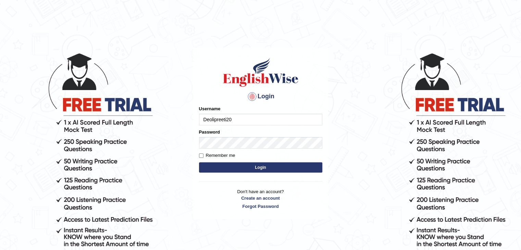
type input "Deolipreeti20"
click at [215, 162] on button "Login" at bounding box center [260, 167] width 123 height 10
click at [199, 162] on button "Login" at bounding box center [260, 167] width 123 height 10
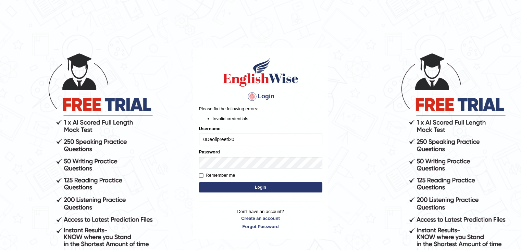
click at [199, 182] on button "Login" at bounding box center [260, 187] width 123 height 10
type input "0+.Deolipreeti20"
click at [199, 182] on button "Login" at bounding box center [260, 187] width 123 height 10
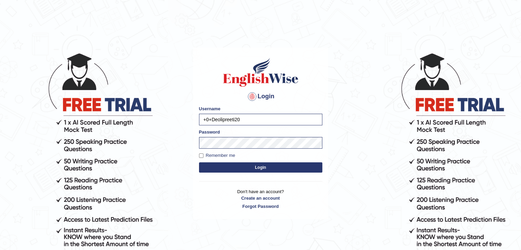
type input "+20+Deolipreeti20"
type input ".+0+Deolipreeti20"
click at [199, 162] on button "Login" at bounding box center [260, 167] width 123 height 10
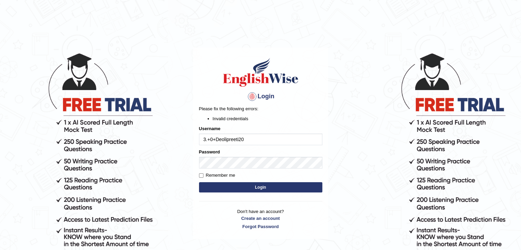
type input "3.+0+Deolipreeti20"
click at [199, 182] on button "Login" at bounding box center [260, 187] width 123 height 10
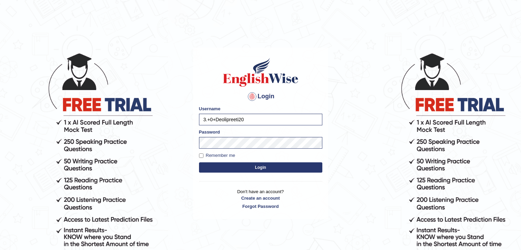
type input ".3.+0+Deolipreeti20"
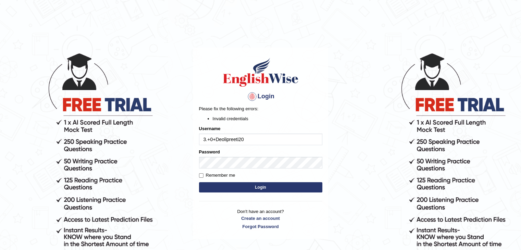
type input "Deolipreeti2"
click at [264, 190] on button "Login" at bounding box center [260, 187] width 123 height 10
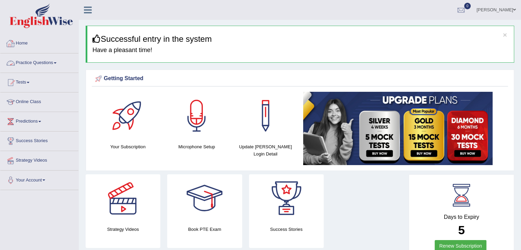
click at [41, 66] on link "Practice Questions" at bounding box center [39, 61] width 78 height 17
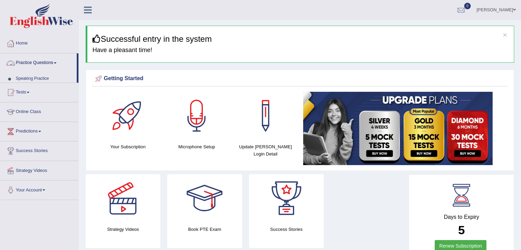
click at [41, 66] on link "Practice Questions" at bounding box center [38, 61] width 76 height 17
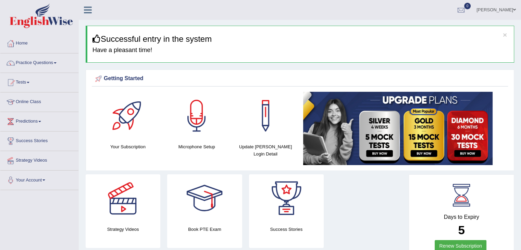
click at [41, 66] on link "Practice Questions" at bounding box center [39, 61] width 78 height 17
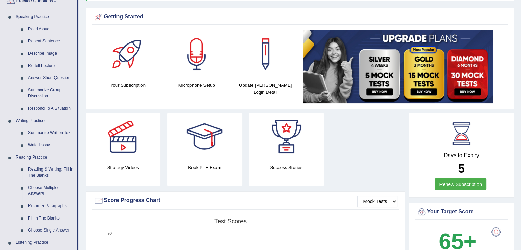
scroll to position [69, 0]
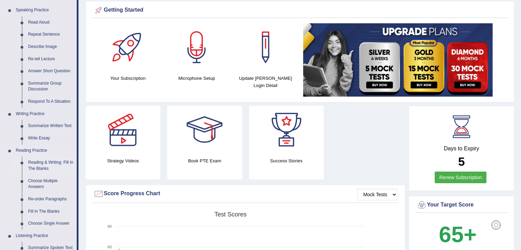
click at [42, 168] on link "Reading & Writing: Fill In The Blanks" at bounding box center [51, 166] width 52 height 18
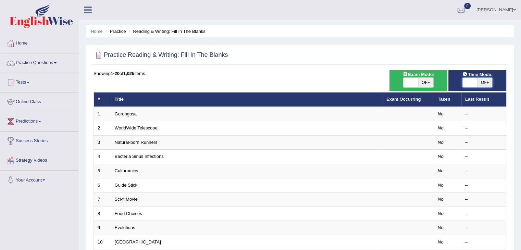
click at [467, 81] on span at bounding box center [470, 83] width 15 height 10
checkbox input "true"
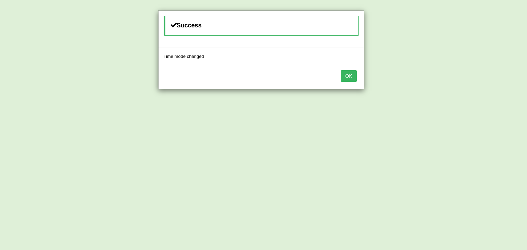
click at [346, 75] on button "OK" at bounding box center [348, 76] width 16 height 12
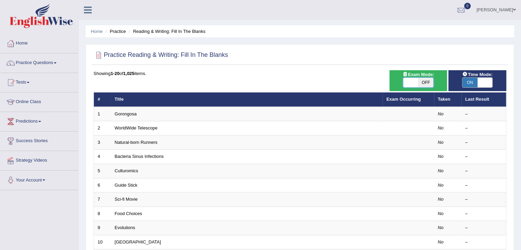
click at [407, 83] on span at bounding box center [410, 83] width 15 height 10
checkbox input "true"
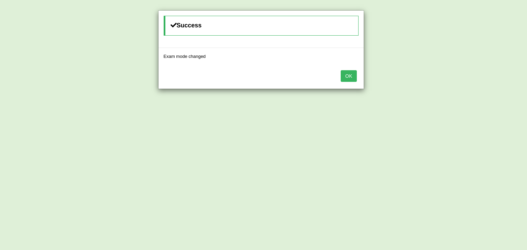
click at [351, 73] on button "OK" at bounding box center [348, 76] width 16 height 12
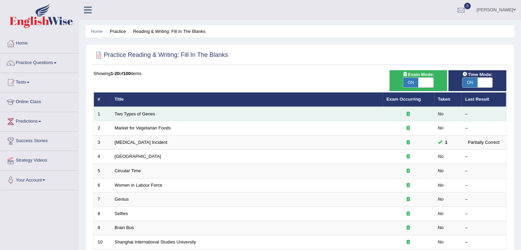
click at [199, 110] on td "Two Types of Genes" at bounding box center [247, 114] width 272 height 14
drag, startPoint x: 199, startPoint y: 110, endPoint x: 174, endPoint y: 117, distance: 25.3
click at [174, 117] on td "Two Types of Genes" at bounding box center [247, 114] width 272 height 14
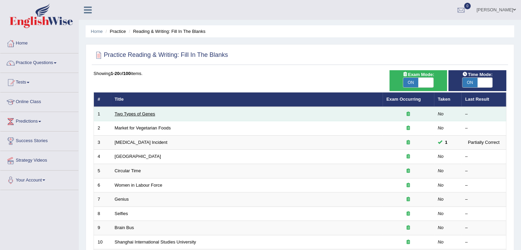
click at [124, 114] on link "Two Types of Genes" at bounding box center [135, 113] width 40 height 5
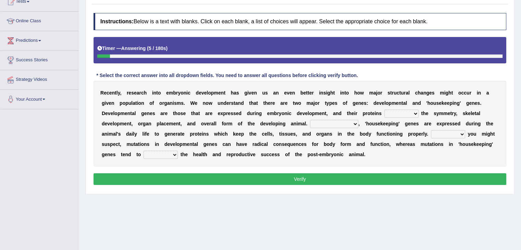
scroll to position [82, 0]
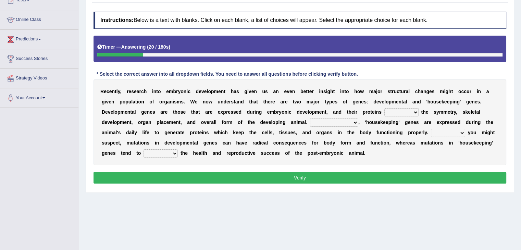
drag, startPoint x: 315, startPoint y: 116, endPoint x: 419, endPoint y: 103, distance: 105.0
click at [419, 103] on div "R e c e n t l y , r e s e a r c h i n t o e m b r y o n i c d e v e l o p m e n…" at bounding box center [300, 123] width 413 height 86
click at [414, 113] on select "push control hold elevate" at bounding box center [402, 112] width 34 height 8
select select "control"
click at [385, 108] on select "push control hold elevate" at bounding box center [402, 112] width 34 height 8
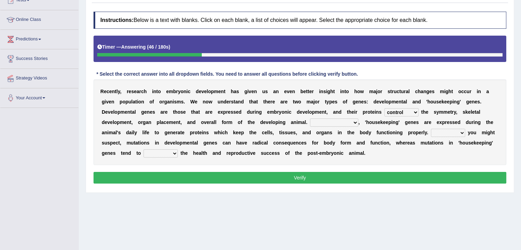
click at [355, 122] on select "Correspondingly Inclusively Conversely In contrast" at bounding box center [334, 123] width 48 height 8
click at [310, 119] on select "Correspondingly Inclusively Conversely In contrast" at bounding box center [334, 123] width 48 height 8
click at [350, 122] on select "Correspondingly Inclusively Conversely In contrast" at bounding box center [334, 123] width 48 height 8
select select "In contrast"
click at [310, 119] on select "Correspondingly Inclusively Conversely In contrast" at bounding box center [334, 123] width 48 height 8
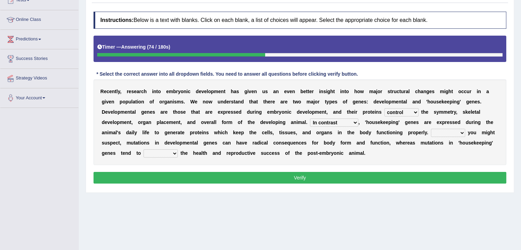
click at [462, 132] on select "For As With Within" at bounding box center [448, 133] width 34 height 8
select select "As"
click at [431, 129] on select "For As With Within" at bounding box center [448, 133] width 34 height 8
click at [176, 154] on select "affect effect interrupt defect" at bounding box center [161, 153] width 34 height 8
select select "affect"
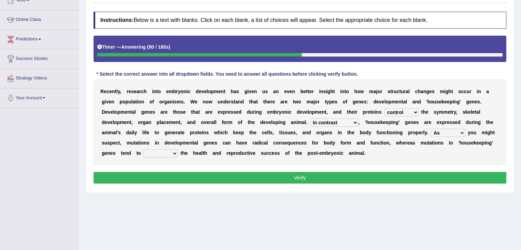
click at [144, 149] on select "affect effect interrupt defect" at bounding box center [161, 153] width 34 height 8
click at [298, 179] on button "Verify" at bounding box center [300, 178] width 413 height 12
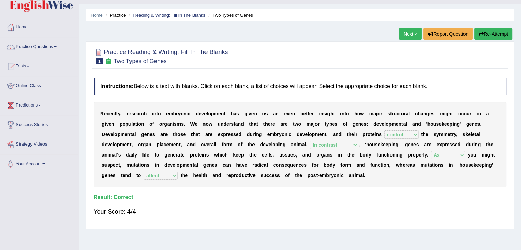
scroll to position [14, 0]
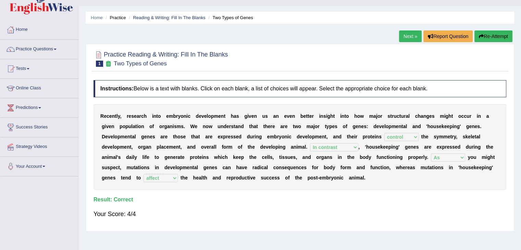
click at [413, 37] on link "Next »" at bounding box center [410, 37] width 23 height 12
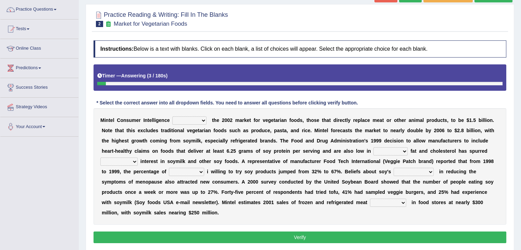
scroll to position [55, 0]
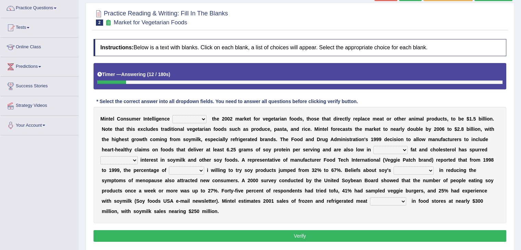
click at [204, 119] on select "deals fulfills creates estimates" at bounding box center [189, 119] width 34 height 8
select select "estimates"
click at [172, 115] on select "deals fulfills creates estimates" at bounding box center [189, 119] width 34 height 8
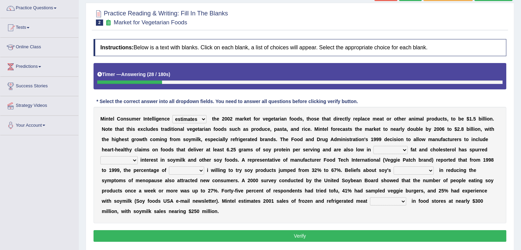
click at [232, 223] on div "Instructions: Below is a text with blanks. Click on each blank, a list of choic…" at bounding box center [300, 142] width 416 height 212
click at [404, 149] on select "saturated solid acid liquid" at bounding box center [391, 150] width 34 height 8
select select "saturated"
click at [374, 146] on select "saturated solid acid liquid" at bounding box center [391, 150] width 34 height 8
click at [134, 159] on select "good big tremendous extreme" at bounding box center [118, 160] width 37 height 8
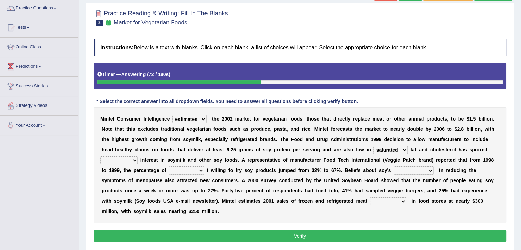
select select "extreme"
click at [100, 156] on select "good big tremendous extreme" at bounding box center [118, 160] width 37 height 8
click at [200, 170] on select "guests consumers customers clients" at bounding box center [186, 171] width 35 height 8
select select "consumers"
click at [169, 167] on select "guests consumers customers clients" at bounding box center [186, 171] width 35 height 8
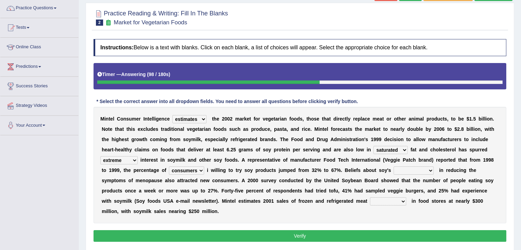
click at [200, 170] on select "guests consumers customers clients" at bounding box center [186, 171] width 35 height 8
click at [239, 221] on div "M i n t e l C o n s u m e r I n t e l l i g e n c e deals fulfills creates esti…" at bounding box center [300, 165] width 413 height 117
click at [430, 171] on select "effectiveness timeliness efficiency goodness" at bounding box center [414, 171] width 40 height 8
select select "efficiency"
click at [394, 167] on select "effectiveness timeliness efficiency goodness" at bounding box center [414, 171] width 40 height 8
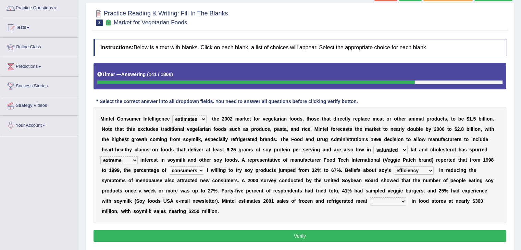
click at [391, 203] on select "foods choices staffs alternatives" at bounding box center [388, 201] width 36 height 8
select select "alternatives"
click at [370, 197] on select "foods choices staffs alternatives" at bounding box center [388, 201] width 36 height 8
click at [328, 237] on button "Verify" at bounding box center [300, 236] width 413 height 12
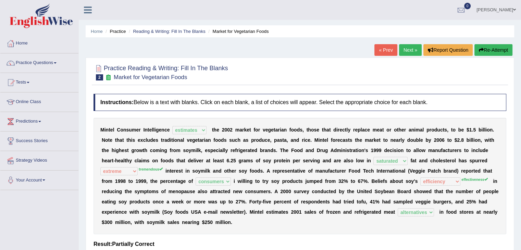
scroll to position [0, 0]
click at [410, 51] on link "Next »" at bounding box center [410, 50] width 23 height 12
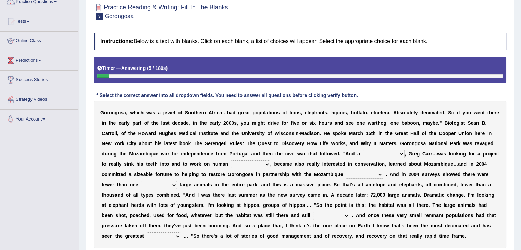
scroll to position [69, 0]
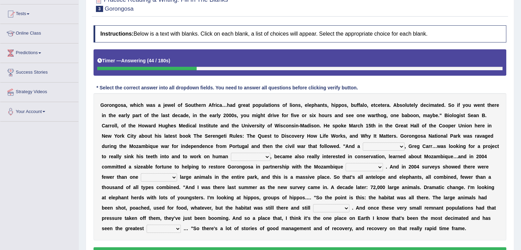
click at [398, 148] on select "passion solstice ballast philanthropist" at bounding box center [384, 147] width 42 height 8
select select "philanthropist"
click at [363, 143] on select "passion solstice ballast philanthropist" at bounding box center [384, 147] width 42 height 8
click at [268, 157] on select "negligence prevalence development malevolence" at bounding box center [250, 157] width 39 height 8
click at [231, 153] on select "negligence prevalence development malevolence" at bounding box center [250, 157] width 39 height 8
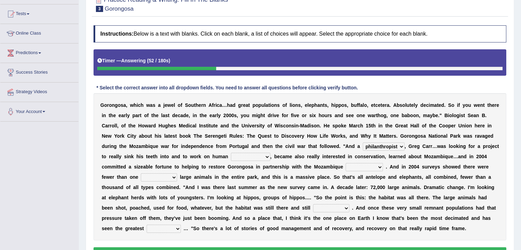
click at [268, 157] on select "negligence prevalence development malevolence" at bounding box center [250, 157] width 39 height 8
select select "development"
click at [231, 153] on select "negligence prevalence development malevolence" at bounding box center [250, 157] width 39 height 8
click at [381, 166] on select "parliament semanticist government journalist" at bounding box center [364, 167] width 37 height 8
click at [346, 163] on select "parliament semanticist government journalist" at bounding box center [364, 167] width 37 height 8
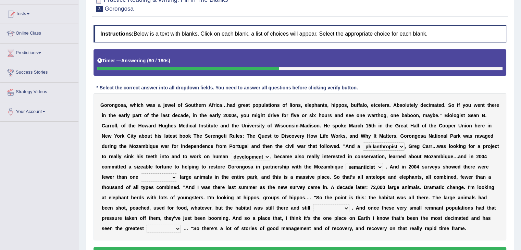
select select "government"
click at [174, 176] on select "deflowered embowered roundest thousand" at bounding box center [159, 177] width 36 height 8
select select "thousand"
click at [141, 173] on select "deflowered embowered roundest thousand" at bounding box center [159, 177] width 36 height 8
click at [222, 203] on div "G o r o n g o s a , w h i c h w a s a j e w e l o f S o u t h e r n A f r i c a…" at bounding box center [300, 166] width 413 height 147
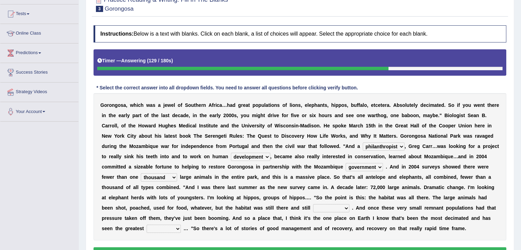
click at [347, 207] on select "assertive incidental compulsive productive" at bounding box center [331, 208] width 36 height 8
click at [346, 208] on select "assertive incidental compulsive productive" at bounding box center [331, 208] width 36 height 8
select select "productive"
click at [313, 204] on select "assertive incidental compulsive productive" at bounding box center [331, 208] width 36 height 8
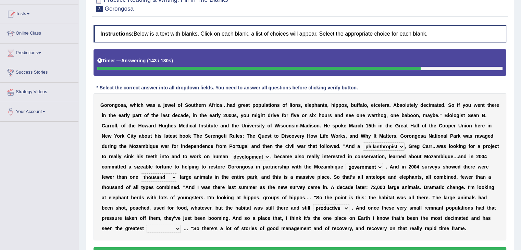
click at [177, 229] on select "recovery efficacy golly stumpy" at bounding box center [164, 229] width 34 height 8
select select "efficacy"
click at [147, 225] on select "recovery efficacy golly stumpy" at bounding box center [164, 229] width 34 height 8
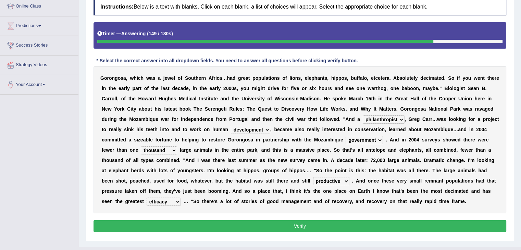
scroll to position [96, 0]
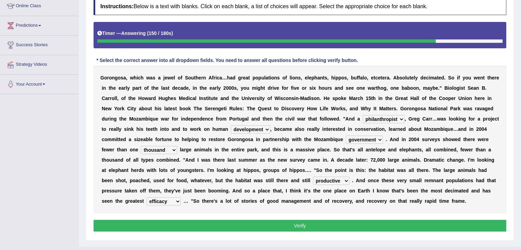
click at [387, 225] on button "Verify" at bounding box center [300, 226] width 413 height 12
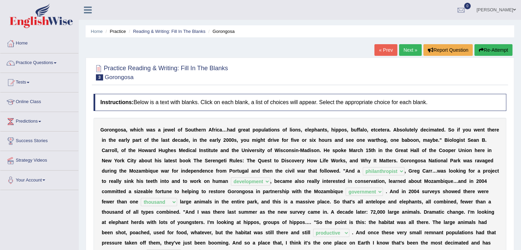
scroll to position [0, 0]
click at [29, 82] on link "Tests" at bounding box center [39, 81] width 78 height 17
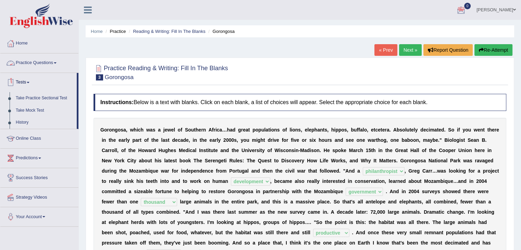
click at [43, 65] on link "Practice Questions" at bounding box center [39, 61] width 78 height 17
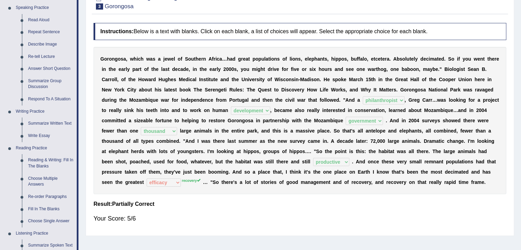
scroll to position [82, 0]
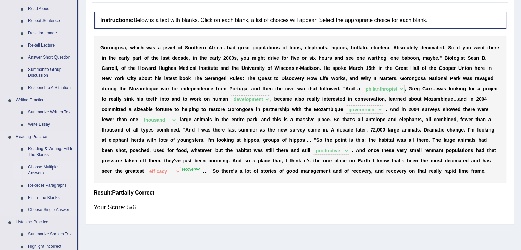
click at [38, 172] on link "Choose Multiple Answers" at bounding box center [51, 170] width 52 height 18
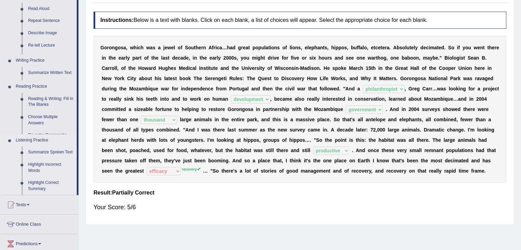
click at [38, 172] on ul "Speaking Practice Read Aloud Repeat Sentence Describe Image Re-tell Lecture Ans…" at bounding box center [38, 92] width 76 height 205
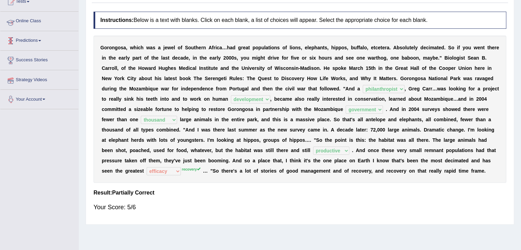
scroll to position [99, 0]
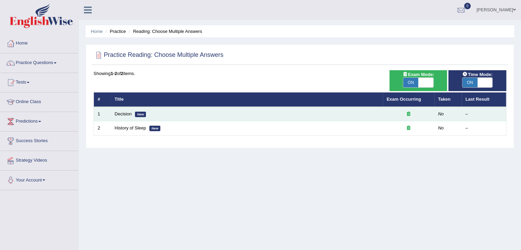
click at [132, 111] on td "Decision New" at bounding box center [247, 114] width 272 height 14
click at [120, 112] on link "Decision" at bounding box center [123, 113] width 17 height 5
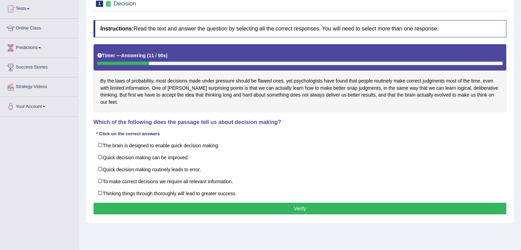
scroll to position [82, 0]
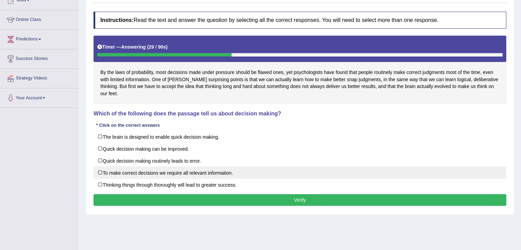
click at [101, 167] on label "To make correct decisions we require all relevant information." at bounding box center [300, 173] width 413 height 12
checkbox input "true"
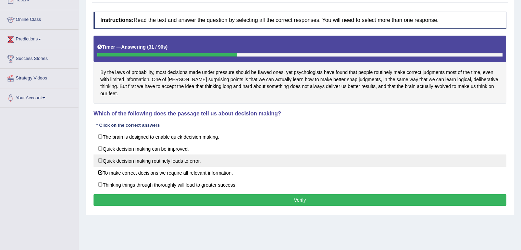
click at [100, 155] on label "Quick decision making routinely leads to error." at bounding box center [300, 161] width 413 height 12
checkbox input "true"
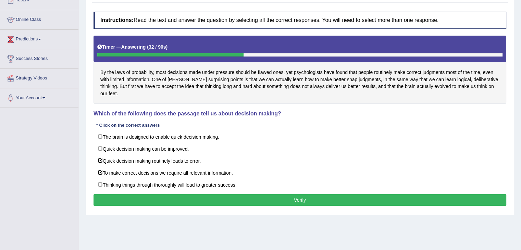
click at [256, 194] on button "Verify" at bounding box center [300, 200] width 413 height 12
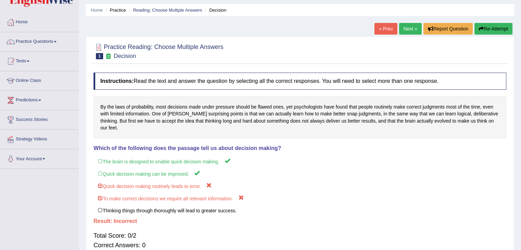
scroll to position [14, 0]
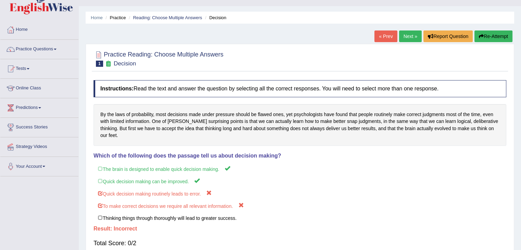
click at [410, 35] on link "Next »" at bounding box center [410, 37] width 23 height 12
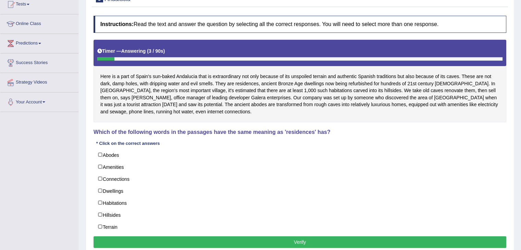
scroll to position [82, 0]
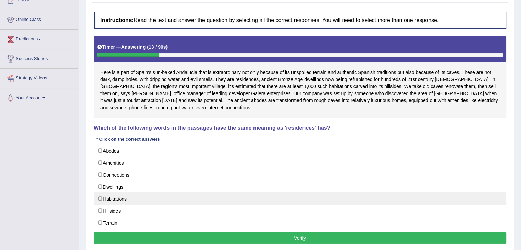
click at [100, 197] on label "Habitations" at bounding box center [300, 199] width 413 height 12
checkbox input "true"
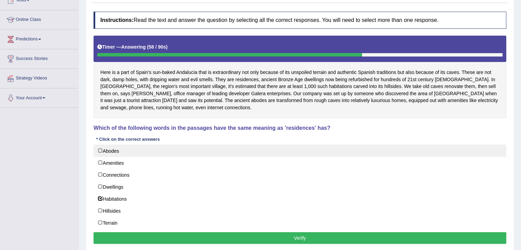
click at [100, 148] on label "Abodes" at bounding box center [300, 151] width 413 height 12
checkbox input "true"
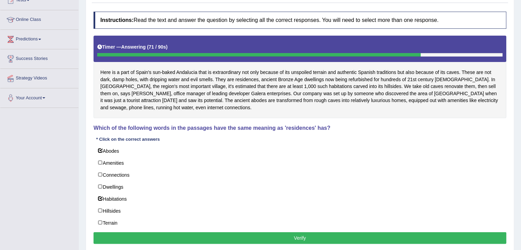
click at [275, 240] on button "Verify" at bounding box center [300, 238] width 413 height 12
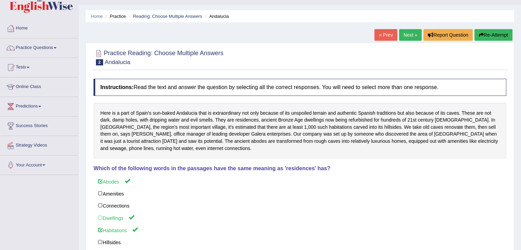
scroll to position [14, 0]
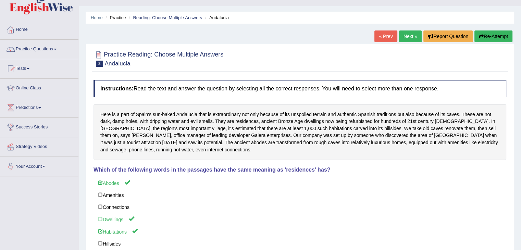
click at [405, 36] on link "Next »" at bounding box center [410, 37] width 23 height 12
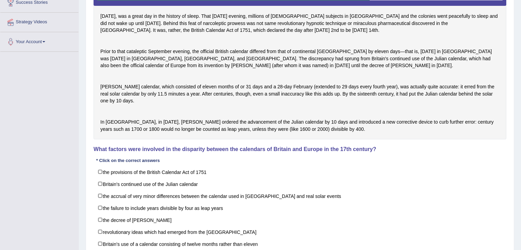
scroll to position [135, 0]
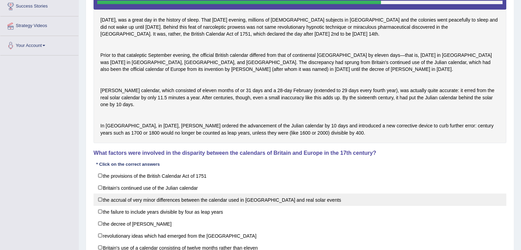
click at [99, 206] on label "the accrual of very minor differences between the calendar used in Britain and …" at bounding box center [300, 200] width 413 height 12
checkbox input "true"
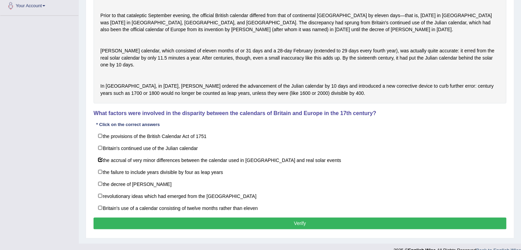
scroll to position [176, 0]
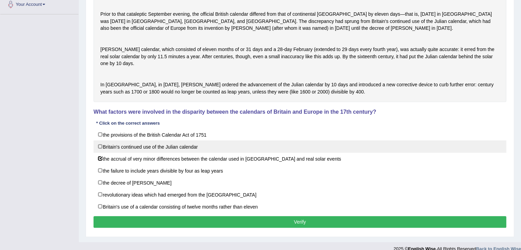
click at [101, 153] on label "Britain's continued use of the Julian calendar" at bounding box center [300, 147] width 413 height 12
checkbox input "true"
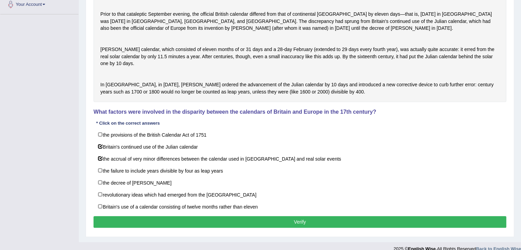
click at [291, 228] on button "Verify" at bounding box center [300, 222] width 413 height 12
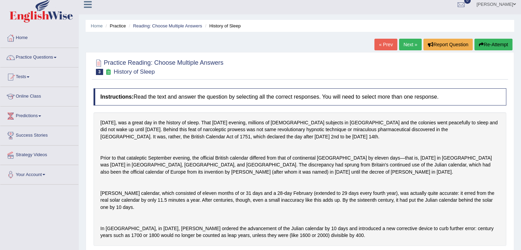
scroll to position [5, 0]
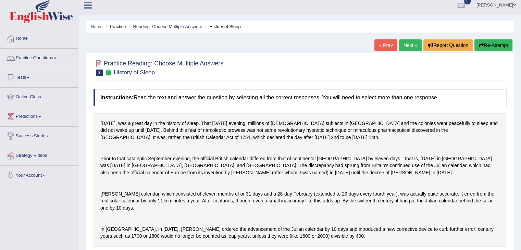
click at [405, 46] on link "Next »" at bounding box center [410, 45] width 23 height 12
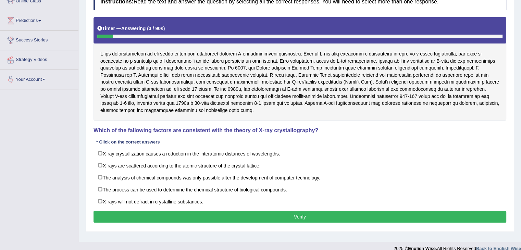
scroll to position [110, 0]
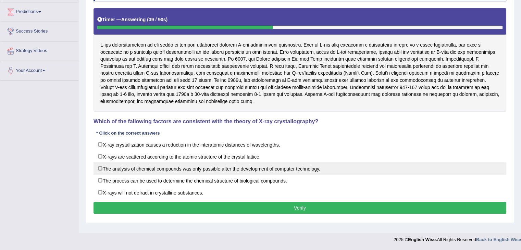
click at [103, 169] on label "The analysis of chemical compounds was only passible after the development of c…" at bounding box center [300, 168] width 413 height 12
checkbox input "true"
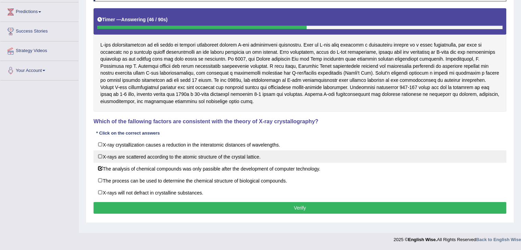
click at [102, 154] on label "X-rays are scattered according to the atomic structure of the crystal lattice." at bounding box center [300, 156] width 413 height 12
checkbox input "true"
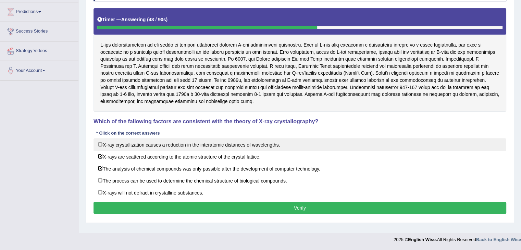
click at [101, 143] on label "X-ray crystallization causes a reduction in the interatomic distances of wavele…" at bounding box center [300, 144] width 413 height 12
checkbox input "true"
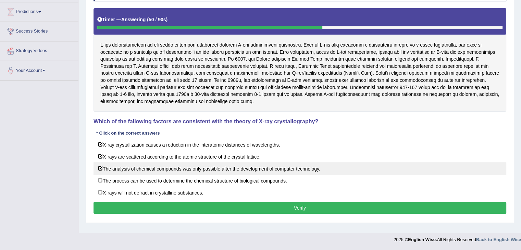
click at [99, 167] on label "The analysis of chemical compounds was only passible after the development of c…" at bounding box center [300, 168] width 413 height 12
checkbox input "false"
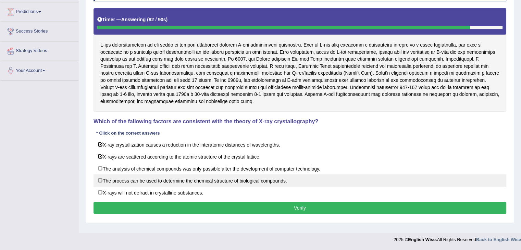
click at [99, 179] on label "The process can be used to determine the chemical structure of biological compo…" at bounding box center [300, 180] width 413 height 12
checkbox input "true"
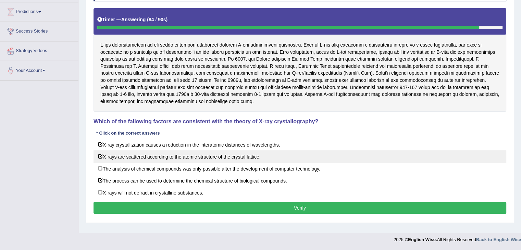
click at [101, 153] on label "X-rays are scattered according to the atomic structure of the crystal lattice." at bounding box center [300, 156] width 413 height 12
checkbox input "false"
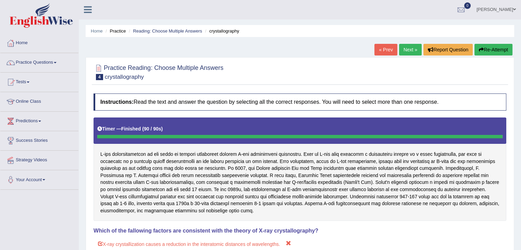
scroll to position [0, 0]
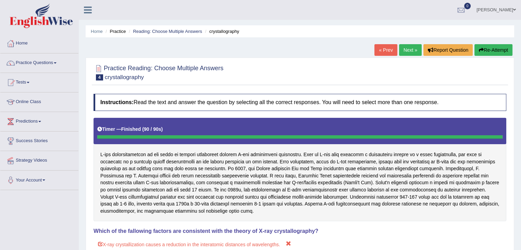
click at [407, 49] on link "Next »" at bounding box center [410, 50] width 23 height 12
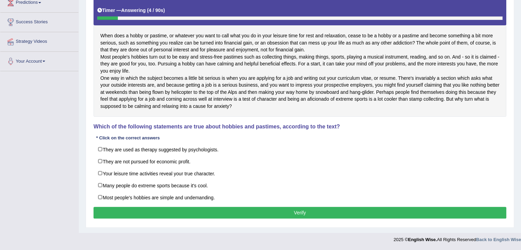
scroll to position [132, 0]
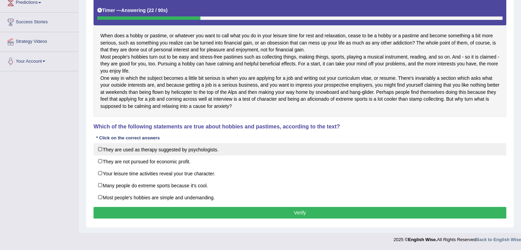
click at [100, 148] on label "They are used as therapy suggested by psychologists." at bounding box center [300, 149] width 413 height 12
checkbox input "true"
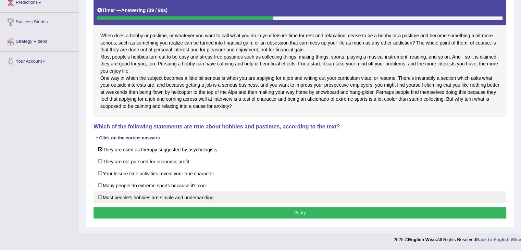
click at [99, 199] on label "Most people's hobbies are simple and undemanding." at bounding box center [300, 197] width 413 height 12
checkbox input "true"
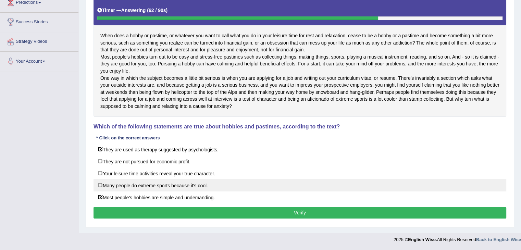
click at [100, 185] on label "Many people do extreme sports because it's cool." at bounding box center [300, 185] width 413 height 12
checkbox input "true"
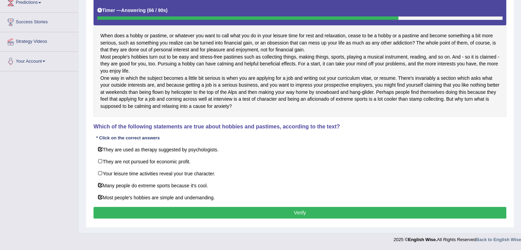
click at [243, 210] on button "Verify" at bounding box center [300, 213] width 413 height 12
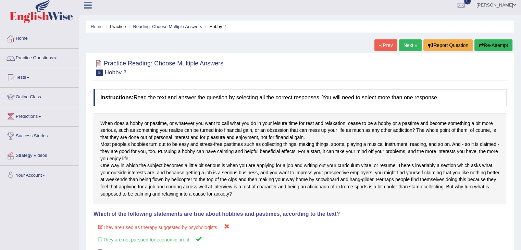
scroll to position [0, 0]
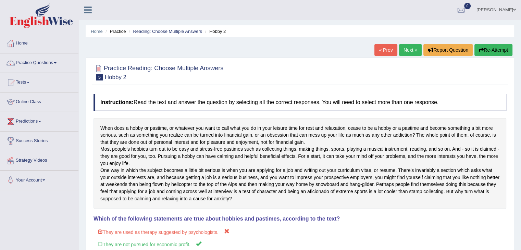
click at [56, 63] on span at bounding box center [55, 62] width 3 height 1
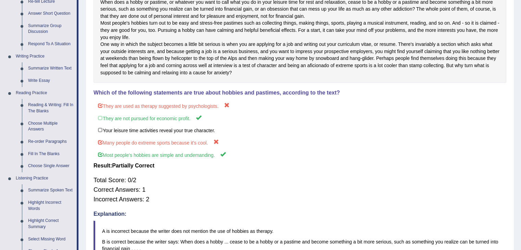
scroll to position [137, 0]
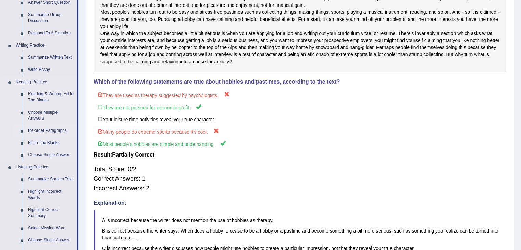
click at [46, 128] on link "Re-order Paragraphs" at bounding box center [51, 131] width 52 height 12
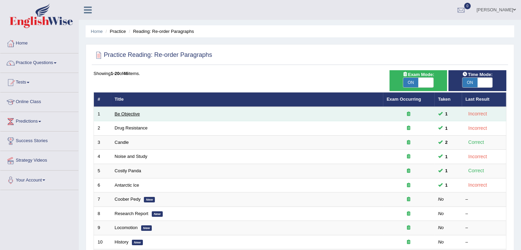
click at [125, 112] on link "Be Objective" at bounding box center [127, 113] width 25 height 5
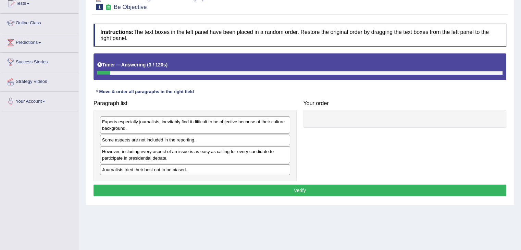
scroll to position [82, 0]
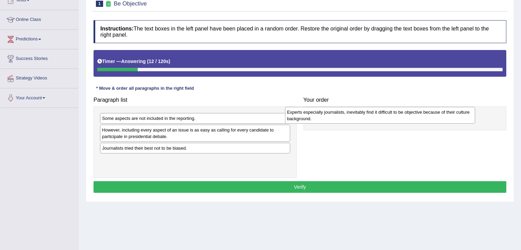
drag, startPoint x: 123, startPoint y: 122, endPoint x: 312, endPoint y: 116, distance: 189.0
click at [312, 116] on div "Experts especially journalists, inevitably find it difficult to be objective be…" at bounding box center [380, 115] width 190 height 17
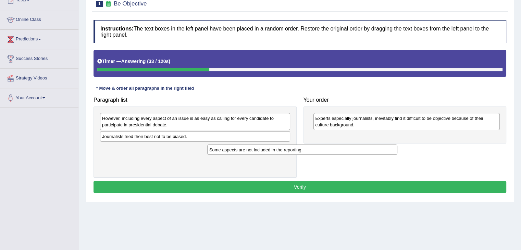
drag, startPoint x: 123, startPoint y: 120, endPoint x: 289, endPoint y: 144, distance: 167.3
click at [277, 148] on div "Some aspects are not included in the reporting." at bounding box center [302, 150] width 190 height 11
drag, startPoint x: 156, startPoint y: 149, endPoint x: 267, endPoint y: 134, distance: 111.8
click at [243, 137] on div "Some aspects are not included in the reporting." at bounding box center [254, 135] width 190 height 11
drag, startPoint x: 196, startPoint y: 150, endPoint x: 411, endPoint y: 138, distance: 215.3
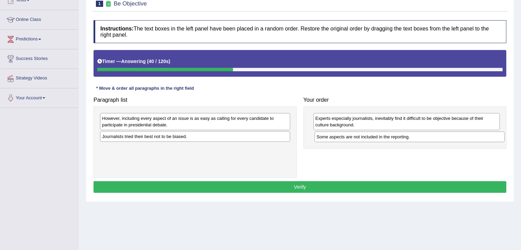
click at [411, 138] on div "Some aspects are not included in the reporting." at bounding box center [410, 137] width 190 height 11
click at [158, 140] on div "Journalists tried their best not to be biased." at bounding box center [195, 136] width 190 height 11
click at [156, 138] on div "Journalists tried their best not to be biased." at bounding box center [195, 136] width 190 height 11
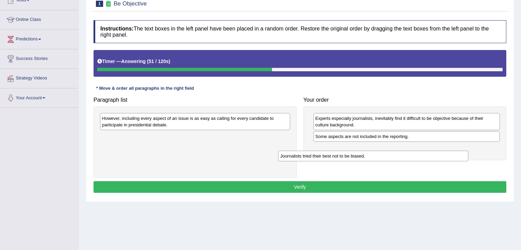
drag, startPoint x: 147, startPoint y: 135, endPoint x: 326, endPoint y: 150, distance: 179.9
click at [326, 151] on div "Journalists tried their best not to be biased." at bounding box center [373, 156] width 190 height 11
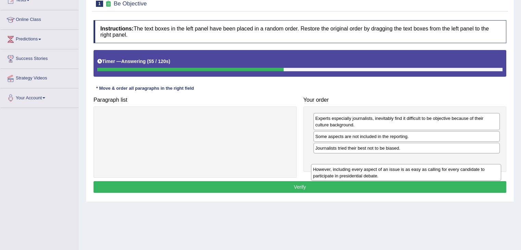
drag, startPoint x: 187, startPoint y: 124, endPoint x: 400, endPoint y: 172, distance: 218.1
click at [400, 172] on div "However, including every aspect of an issue is as easy as calling for every can…" at bounding box center [406, 172] width 190 height 17
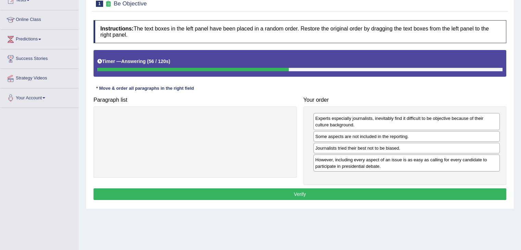
click at [333, 193] on button "Verify" at bounding box center [300, 195] width 413 height 12
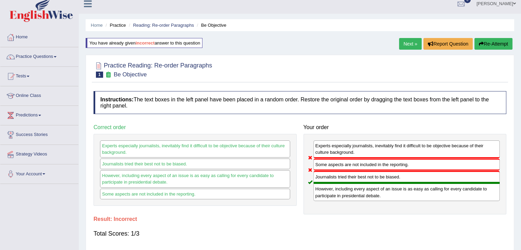
scroll to position [0, 0]
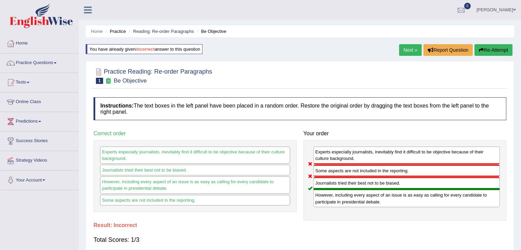
click at [31, 81] on link "Tests" at bounding box center [39, 81] width 78 height 17
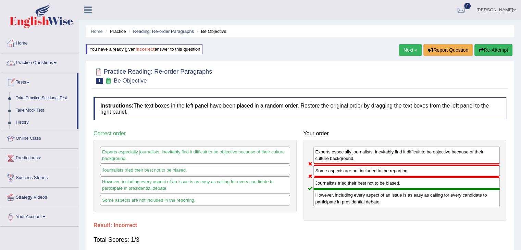
click at [37, 63] on link "Practice Questions" at bounding box center [39, 61] width 78 height 17
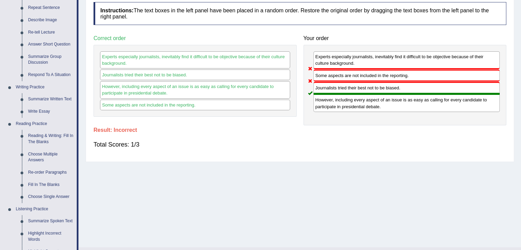
scroll to position [96, 0]
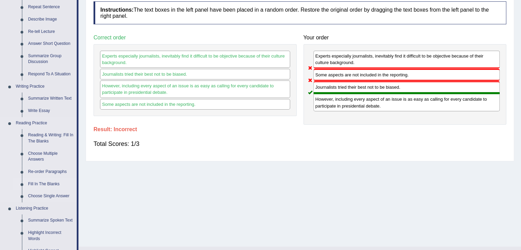
click at [49, 183] on link "Fill In The Blanks" at bounding box center [51, 184] width 52 height 12
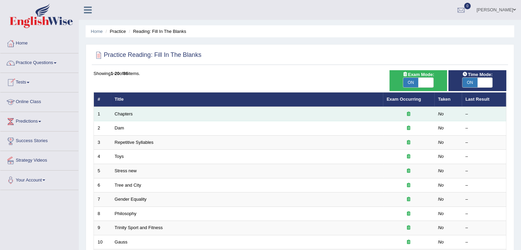
click at [121, 110] on td "Chapters" at bounding box center [247, 114] width 272 height 14
click at [159, 113] on td "Chapters" at bounding box center [247, 114] width 272 height 14
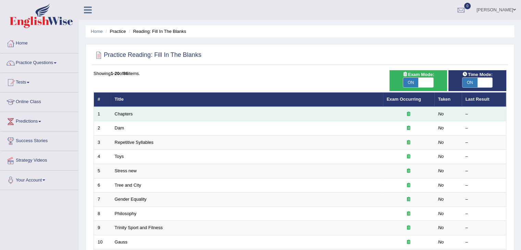
click at [159, 113] on td "Chapters" at bounding box center [247, 114] width 272 height 14
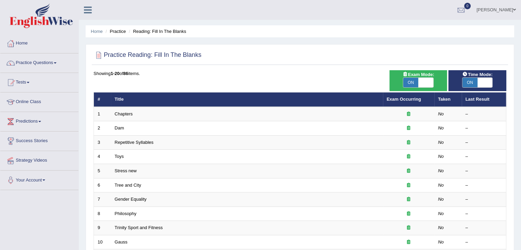
click at [229, 83] on div "Showing 1-20 of 86 items. # Title Exam Occurring Taken Last Result 1 Chapters N…" at bounding box center [300, 247] width 413 height 355
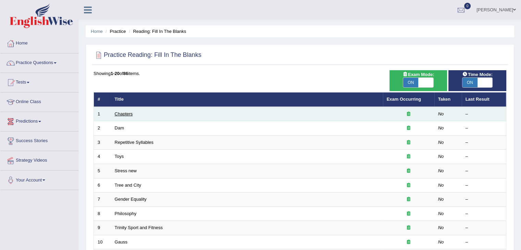
click at [123, 116] on link "Chapters" at bounding box center [124, 113] width 18 height 5
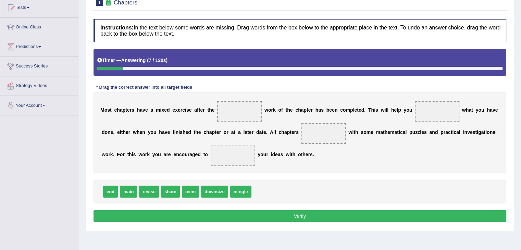
scroll to position [82, 0]
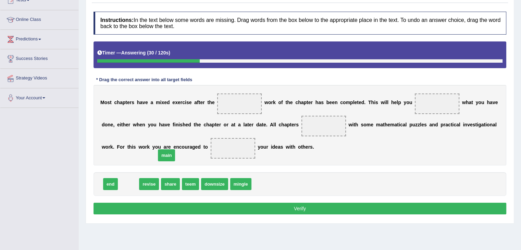
drag, startPoint x: 131, startPoint y: 185, endPoint x: 200, endPoint y: 141, distance: 82.3
click at [175, 149] on span "main" at bounding box center [166, 155] width 17 height 12
drag, startPoint x: 131, startPoint y: 181, endPoint x: 241, endPoint y: 99, distance: 137.7
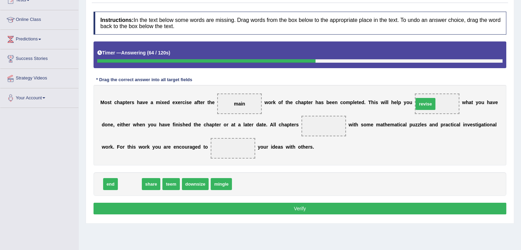
drag, startPoint x: 126, startPoint y: 186, endPoint x: 422, endPoint y: 106, distance: 306.4
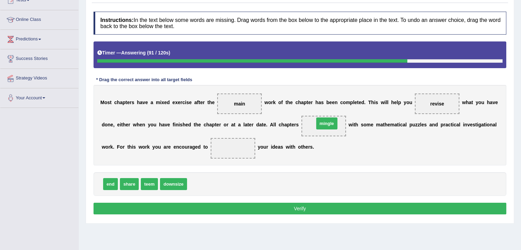
drag, startPoint x: 197, startPoint y: 185, endPoint x: 325, endPoint y: 124, distance: 140.9
drag, startPoint x: 128, startPoint y: 183, endPoint x: 227, endPoint y: 142, distance: 107.5
click at [289, 206] on button "Verify" at bounding box center [300, 209] width 413 height 12
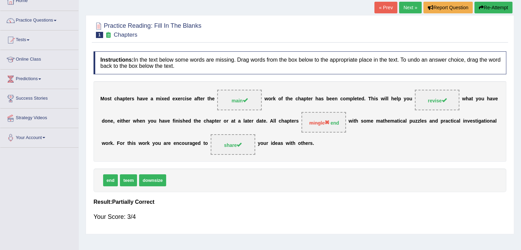
scroll to position [41, 0]
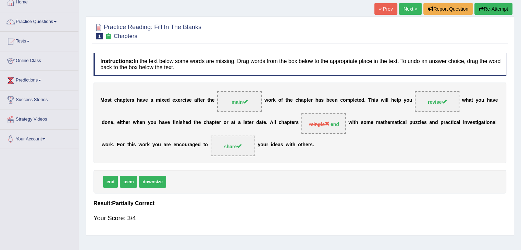
click at [406, 11] on link "Next »" at bounding box center [410, 9] width 23 height 12
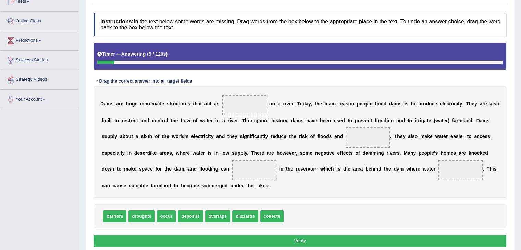
scroll to position [82, 0]
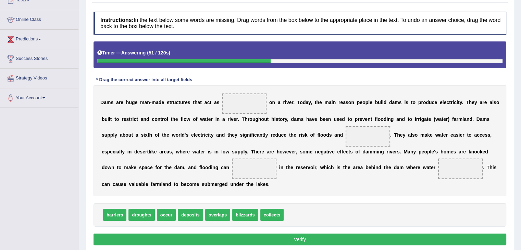
drag, startPoint x: 108, startPoint y: 213, endPoint x: 122, endPoint y: 169, distance: 46.2
drag, startPoint x: 114, startPoint y: 214, endPoint x: 239, endPoint y: 102, distance: 167.5
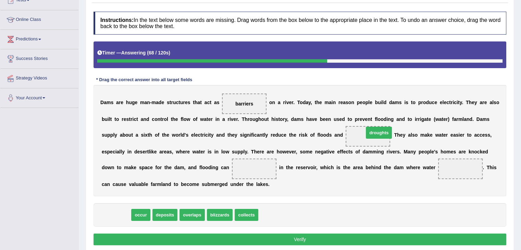
drag, startPoint x: 118, startPoint y: 215, endPoint x: 381, endPoint y: 132, distance: 275.5
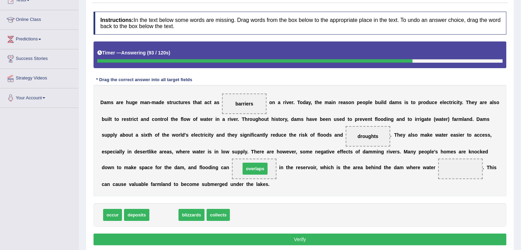
drag, startPoint x: 162, startPoint y: 217, endPoint x: 253, endPoint y: 171, distance: 101.8
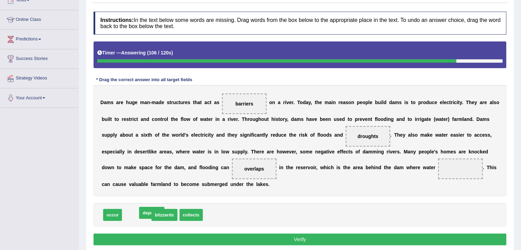
drag, startPoint x: 137, startPoint y: 215, endPoint x: 152, endPoint y: 213, distance: 15.2
drag, startPoint x: 160, startPoint y: 214, endPoint x: 454, endPoint y: 168, distance: 297.1
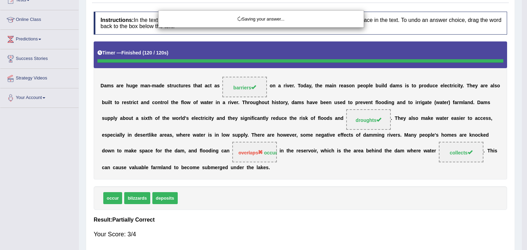
click at [206, 175] on div "Saving your answer..." at bounding box center [263, 125] width 527 height 250
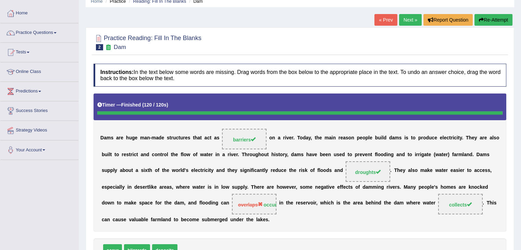
scroll to position [29, 0]
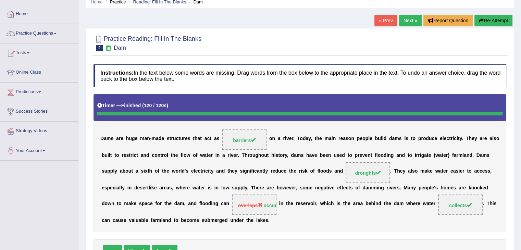
click at [408, 22] on link "Next »" at bounding box center [410, 21] width 23 height 12
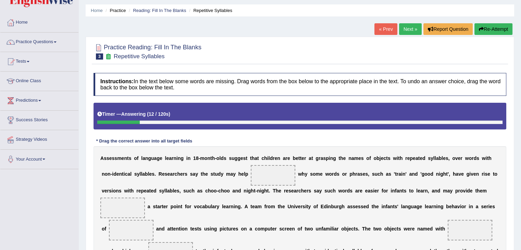
scroll to position [14, 0]
